Goal: Task Accomplishment & Management: Use online tool/utility

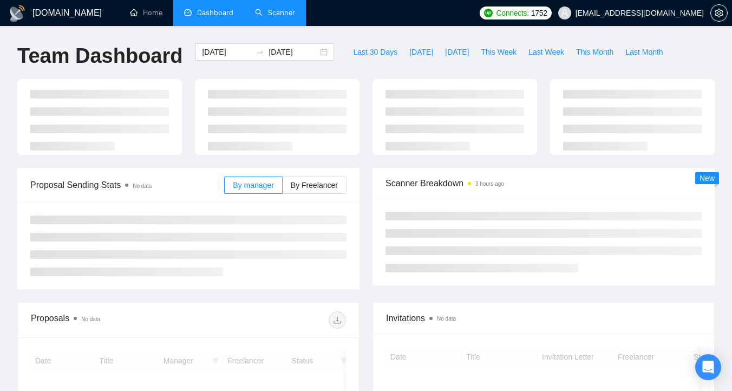
click at [272, 17] on link "Scanner" at bounding box center [275, 12] width 40 height 9
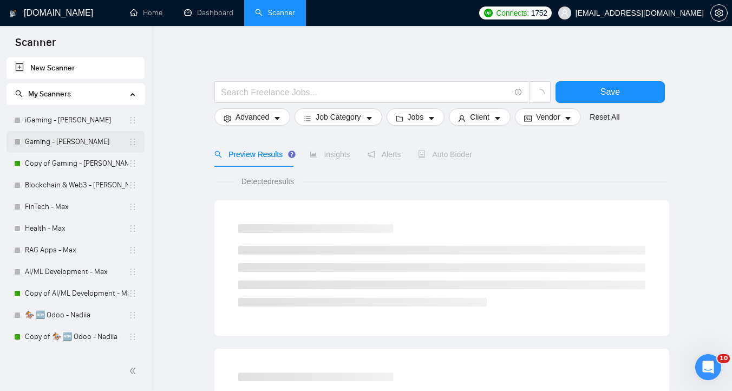
click at [64, 151] on link "Gaming - [PERSON_NAME]" at bounding box center [76, 142] width 103 height 22
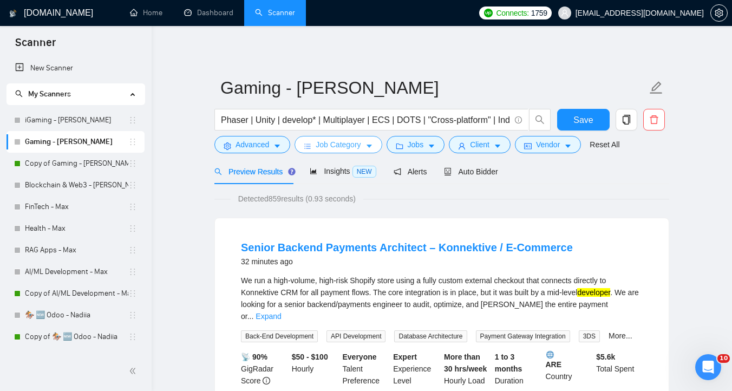
click at [317, 140] on span "Job Category" at bounding box center [338, 145] width 45 height 12
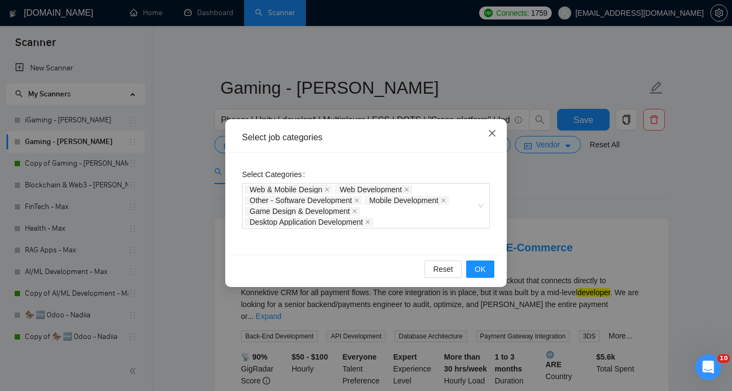
click at [495, 132] on icon "close" at bounding box center [492, 133] width 9 height 9
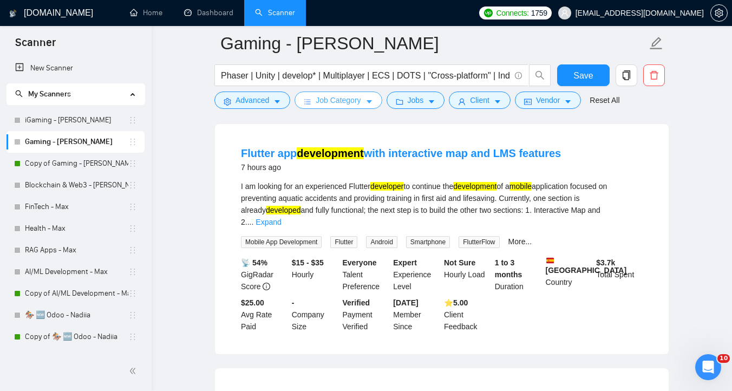
scroll to position [353, 0]
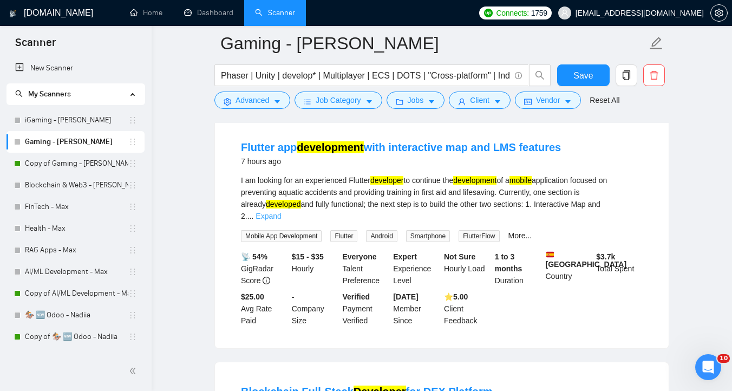
click at [281, 212] on link "Expand" at bounding box center [268, 216] width 25 height 9
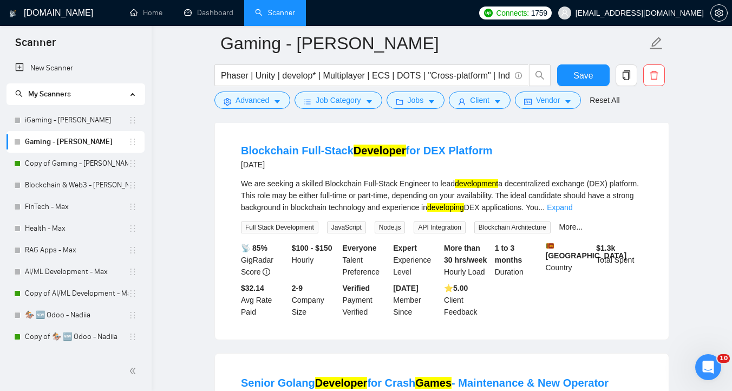
scroll to position [773, 0]
click at [572, 211] on link "Expand" at bounding box center [559, 206] width 25 height 9
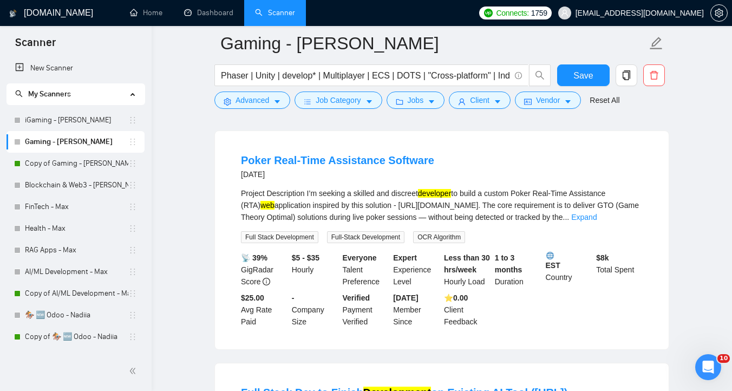
scroll to position [1827, 0]
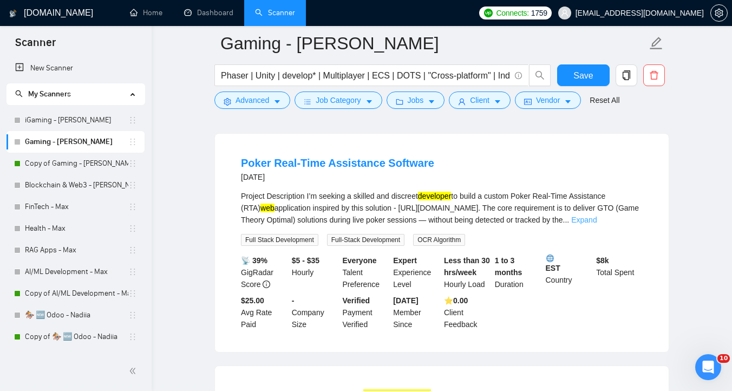
click at [597, 224] on link "Expand" at bounding box center [583, 219] width 25 height 9
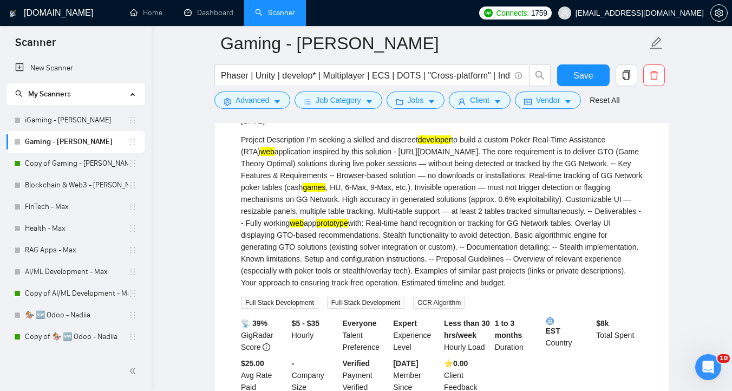
scroll to position [1879, 0]
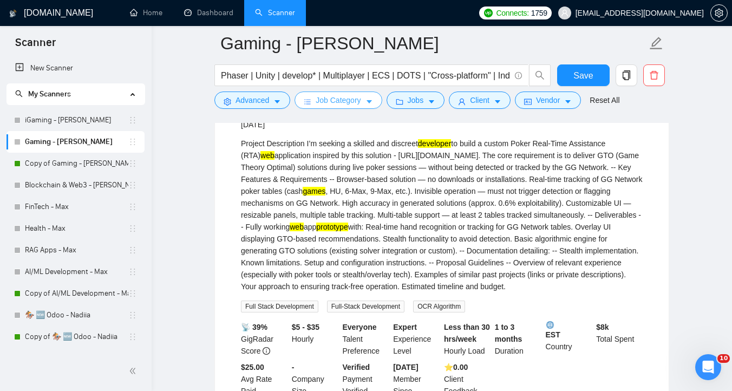
click at [351, 95] on span "Job Category" at bounding box center [338, 100] width 45 height 12
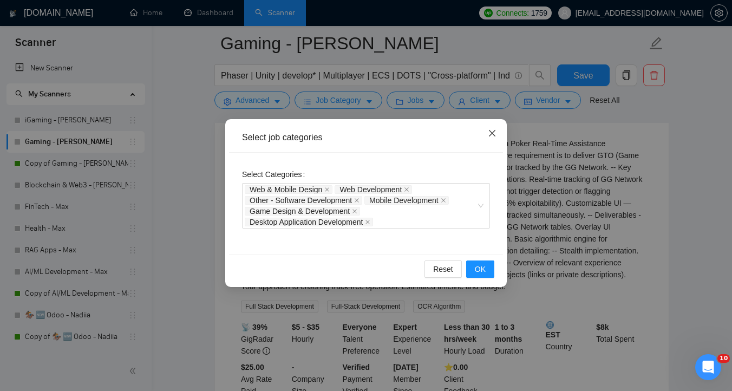
click at [489, 132] on icon "close" at bounding box center [492, 133] width 9 height 9
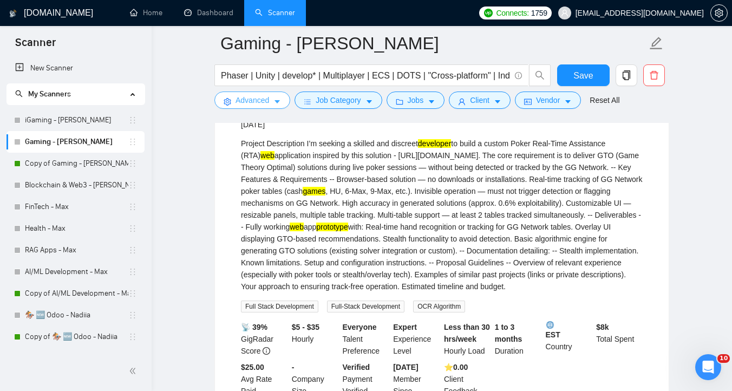
click at [276, 106] on icon "caret-down" at bounding box center [277, 102] width 8 height 8
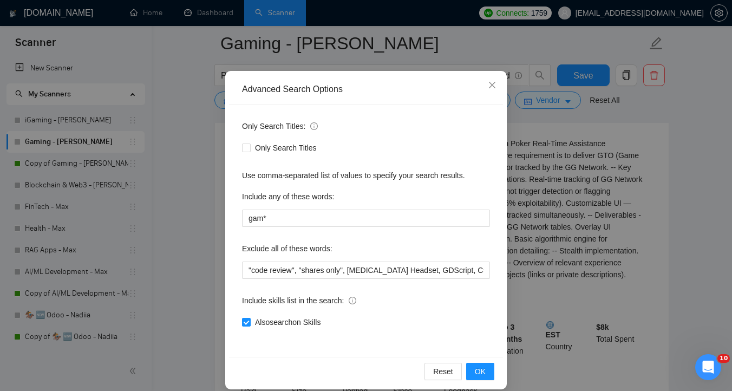
scroll to position [60, 0]
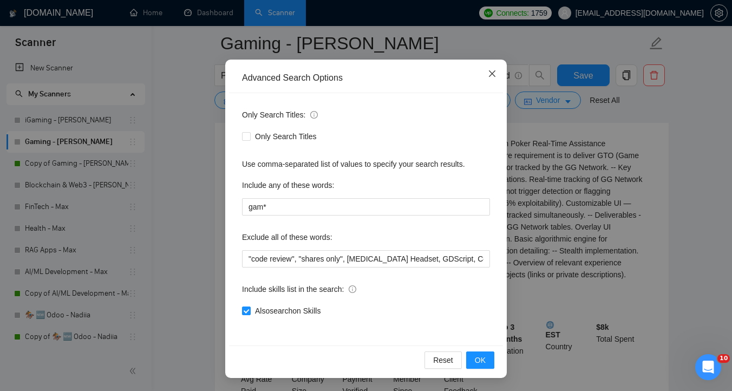
click at [494, 79] on span "Close" at bounding box center [492, 74] width 29 height 29
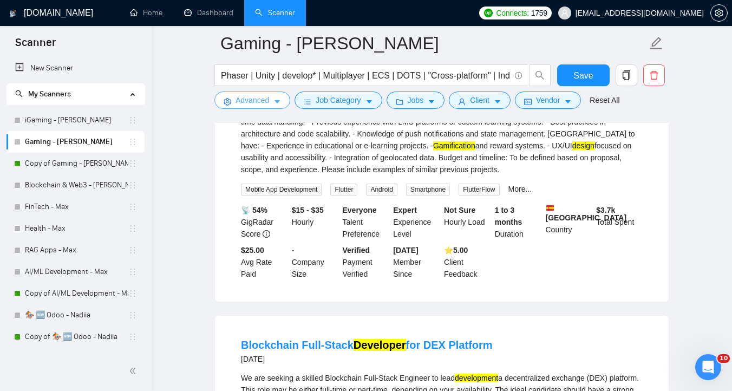
scroll to position [579, 0]
